Goal: Task Accomplishment & Management: Use online tool/utility

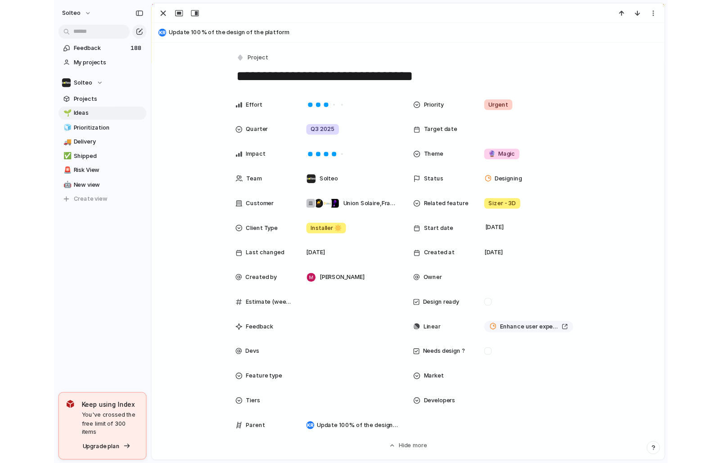
scroll to position [6, 0]
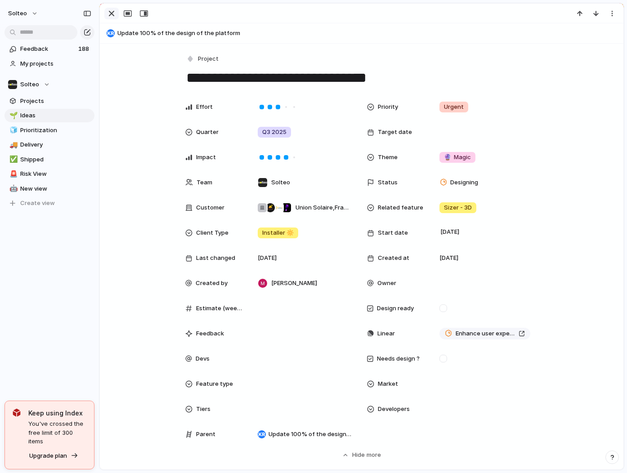
click at [113, 13] on div "button" at bounding box center [111, 13] width 11 height 11
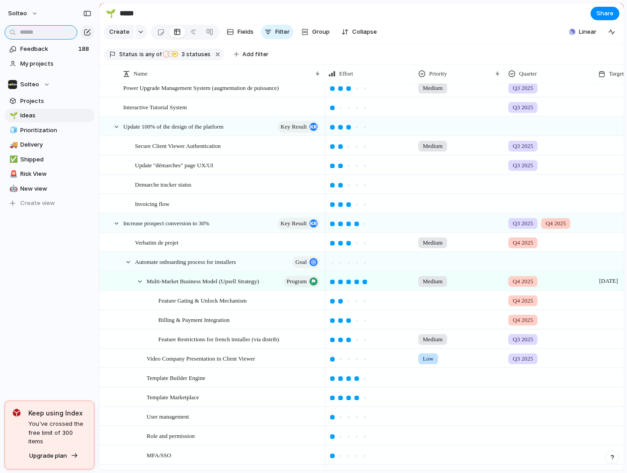
click at [43, 32] on input "text" at bounding box center [40, 32] width 73 height 14
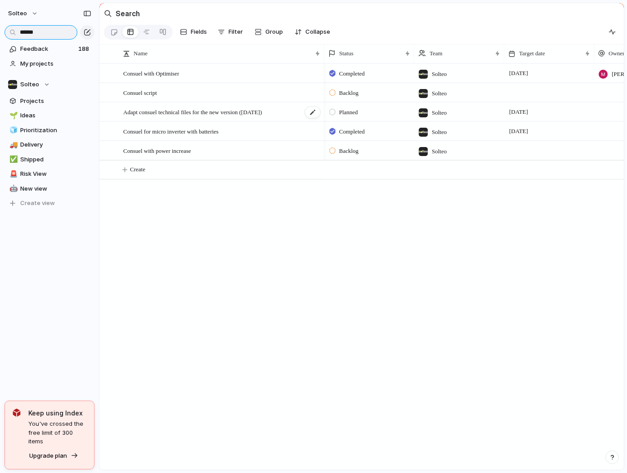
type input "******"
click at [189, 109] on span "Adapt consuel technical files for the new version ([DATE])" at bounding box center [192, 112] width 139 height 10
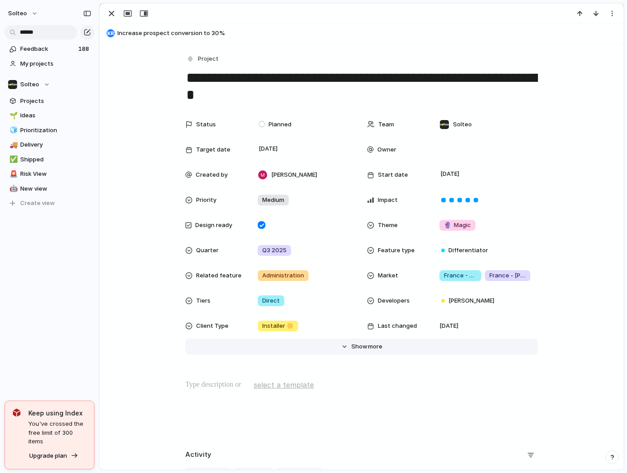
click at [348, 342] on button "Hide Show more" at bounding box center [361, 347] width 353 height 16
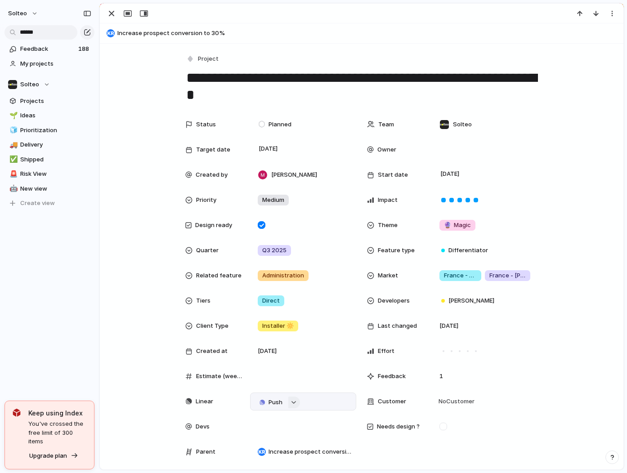
click at [292, 402] on div "button" at bounding box center [294, 403] width 6 height 4
type input "*"
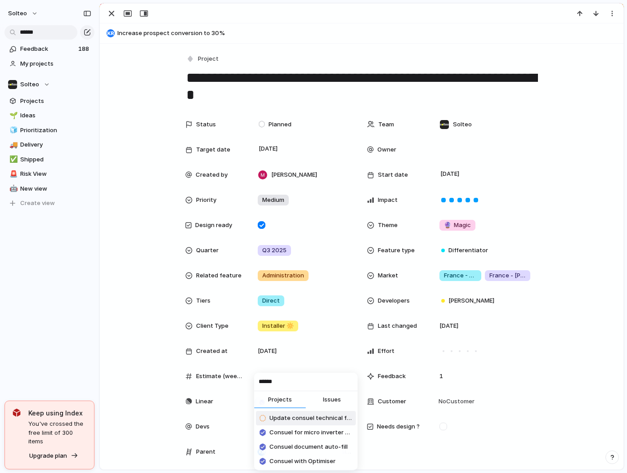
type input "******"
click at [307, 421] on span "Update consuel technical files + electrical schemas ([DATE])" at bounding box center [310, 418] width 83 height 9
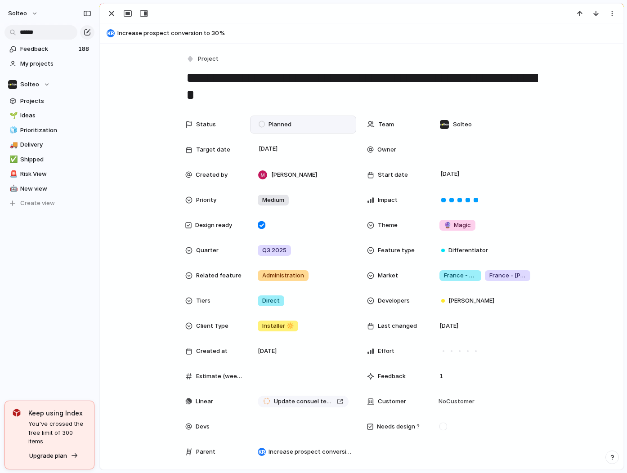
click at [286, 128] on span "Planned" at bounding box center [280, 124] width 23 height 9
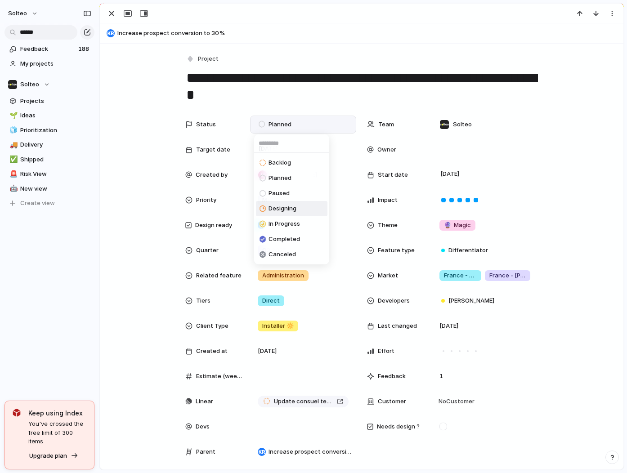
click at [289, 206] on span "Designing" at bounding box center [283, 208] width 28 height 9
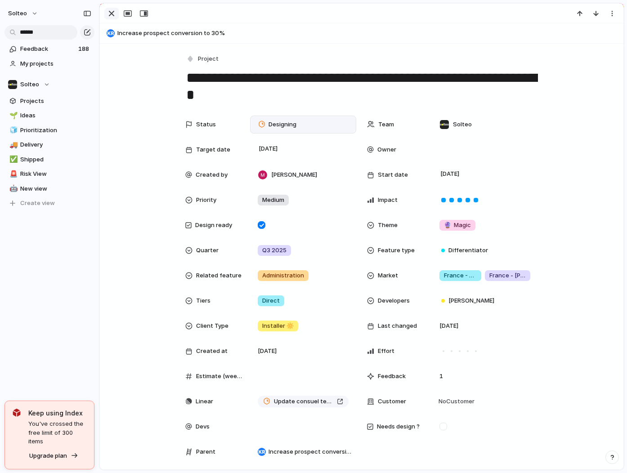
click at [112, 13] on div "button" at bounding box center [111, 13] width 11 height 11
